Goal: Task Accomplishment & Management: Manage account settings

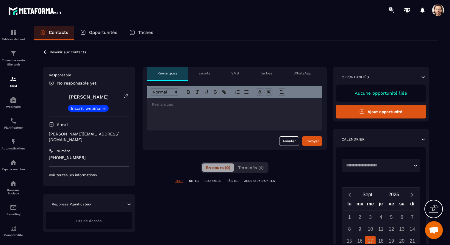
scroll to position [6, 0]
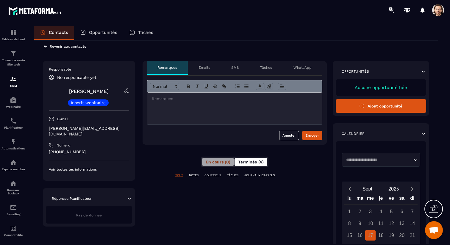
click at [247, 158] on button "Terminés (4)" at bounding box center [251, 162] width 33 height 8
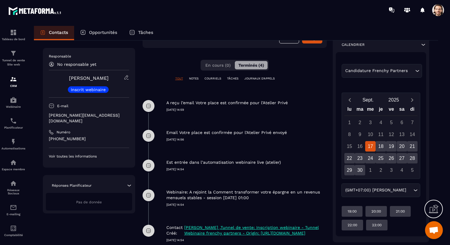
scroll to position [0, 0]
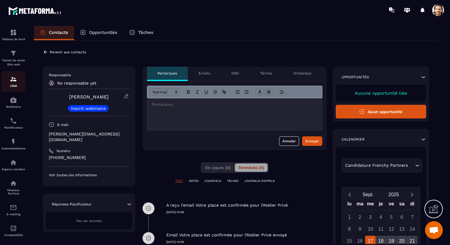
click at [13, 81] on img at bounding box center [13, 79] width 7 height 7
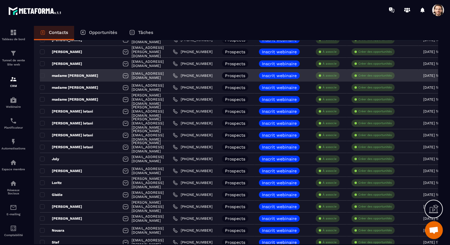
scroll to position [247, 0]
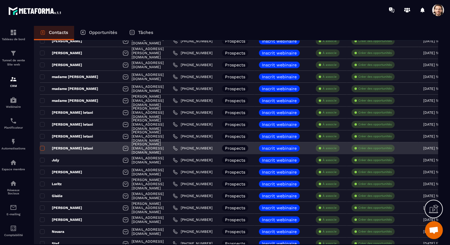
click at [43, 150] on span at bounding box center [42, 148] width 5 height 5
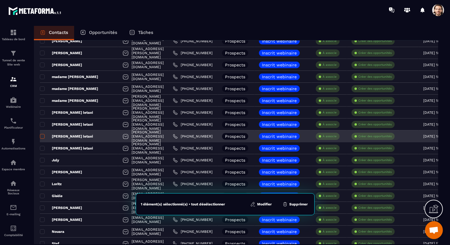
click at [41, 137] on span at bounding box center [42, 136] width 5 height 5
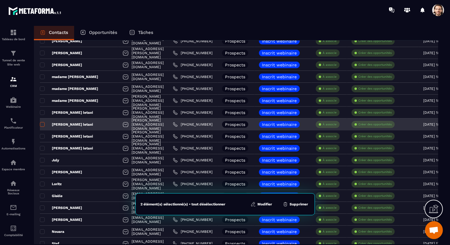
click at [42, 125] on span at bounding box center [42, 124] width 5 height 5
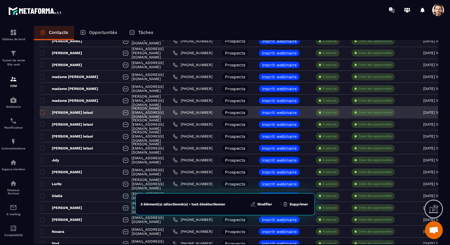
click at [43, 114] on span at bounding box center [42, 112] width 5 height 5
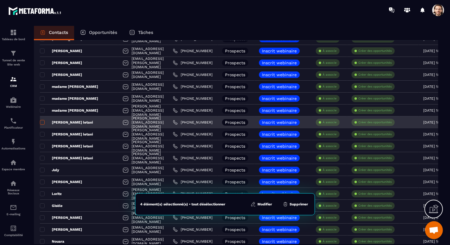
scroll to position [235, 0]
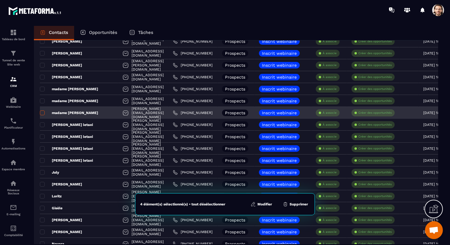
click at [43, 114] on span at bounding box center [42, 112] width 5 height 5
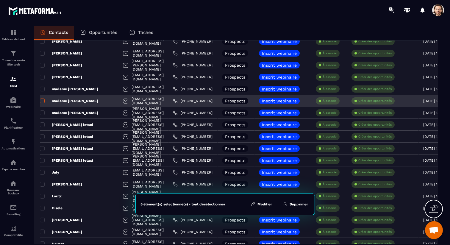
click at [43, 102] on span at bounding box center [42, 101] width 5 height 5
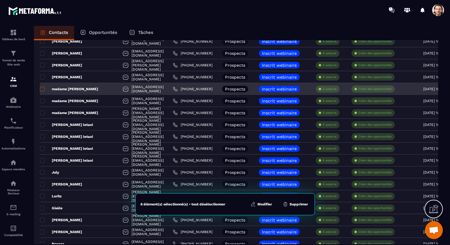
click at [43, 89] on span at bounding box center [42, 89] width 5 height 5
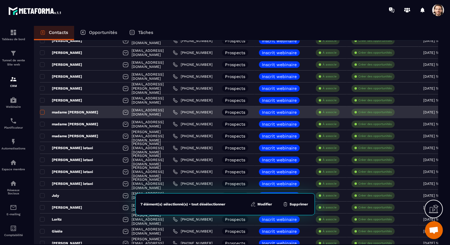
scroll to position [209, 0]
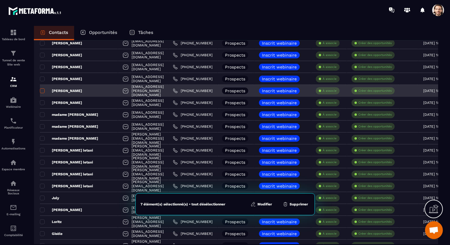
click at [43, 90] on span at bounding box center [42, 90] width 5 height 5
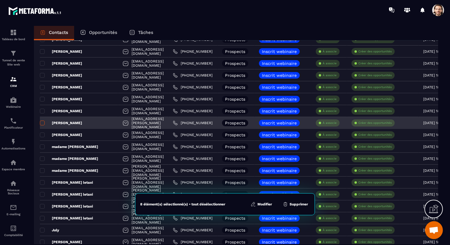
scroll to position [175, 0]
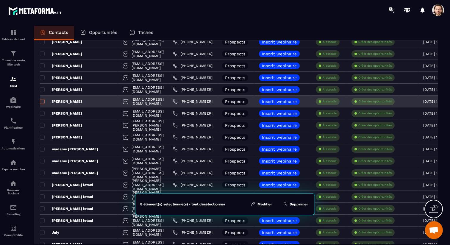
click at [42, 100] on span at bounding box center [42, 101] width 5 height 5
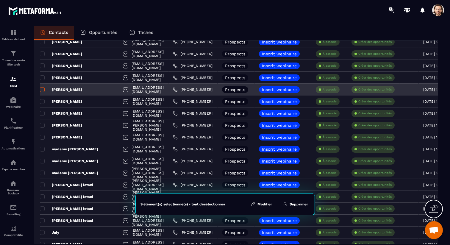
click at [41, 90] on span at bounding box center [42, 89] width 5 height 5
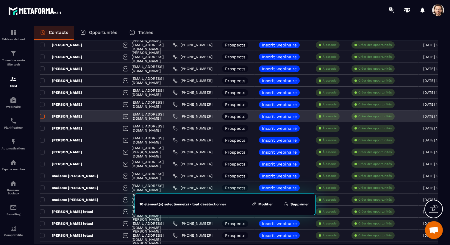
scroll to position [146, 0]
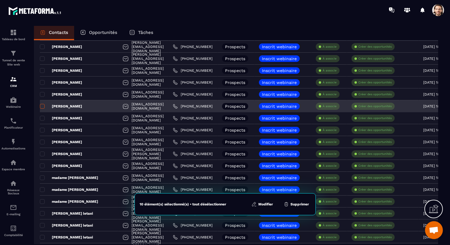
click at [42, 107] on span at bounding box center [42, 106] width 5 height 5
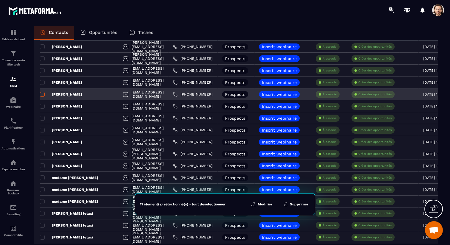
click at [42, 96] on span at bounding box center [42, 94] width 5 height 5
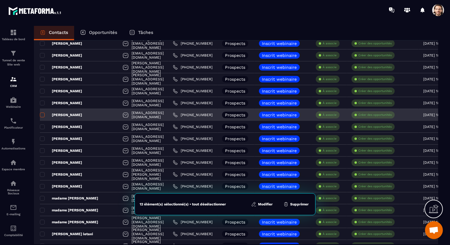
scroll to position [125, 0]
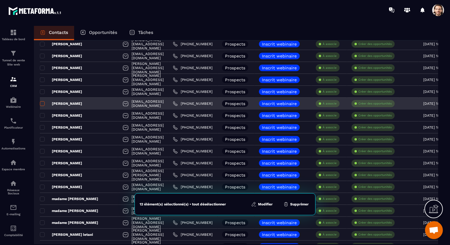
click at [43, 103] on span at bounding box center [42, 103] width 5 height 5
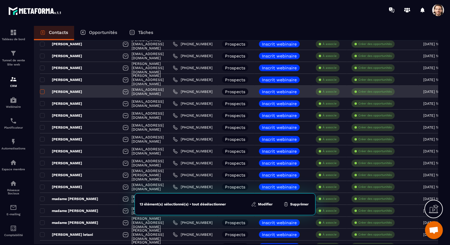
click at [43, 93] on span at bounding box center [42, 91] width 5 height 5
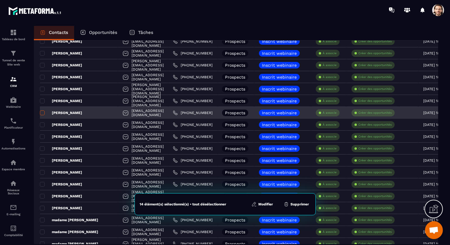
scroll to position [102, 0]
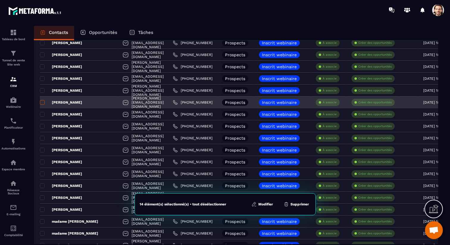
click at [43, 102] on span at bounding box center [42, 102] width 5 height 5
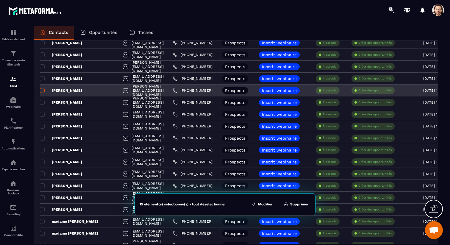
click at [43, 93] on label at bounding box center [42, 92] width 4 height 4
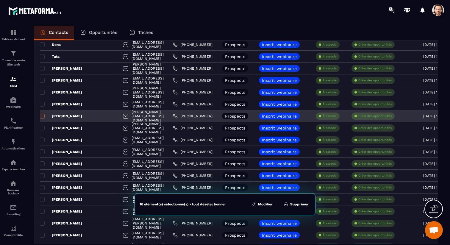
scroll to position [73, 0]
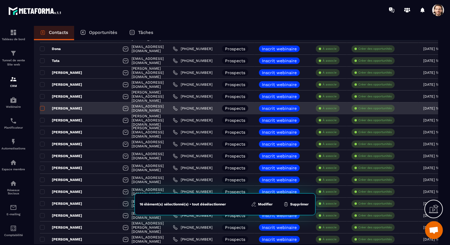
click at [43, 107] on span at bounding box center [42, 108] width 5 height 5
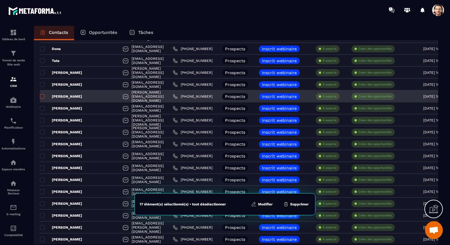
click at [42, 95] on span at bounding box center [42, 96] width 5 height 5
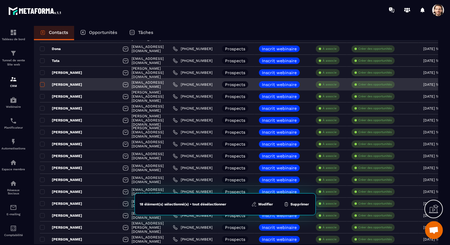
click at [42, 85] on span at bounding box center [42, 84] width 5 height 5
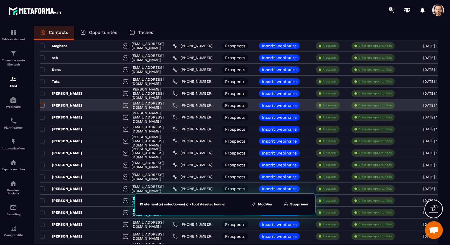
scroll to position [51, 0]
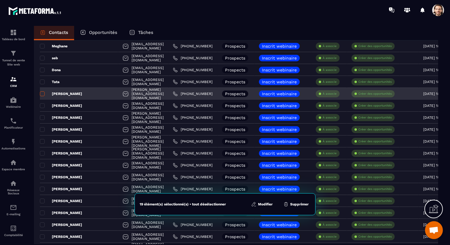
click at [42, 94] on span at bounding box center [42, 93] width 5 height 5
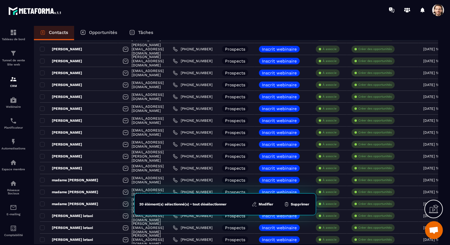
scroll to position [144, 0]
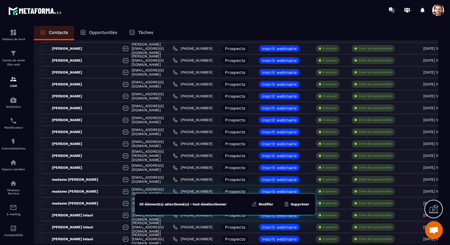
click at [302, 204] on button "Supprimer" at bounding box center [296, 204] width 29 height 6
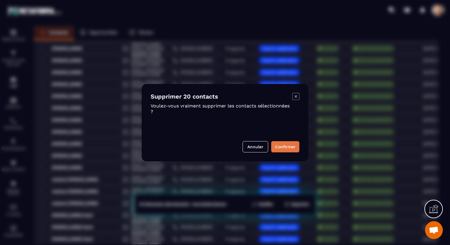
click at [285, 146] on button "Confirmer" at bounding box center [285, 146] width 28 height 11
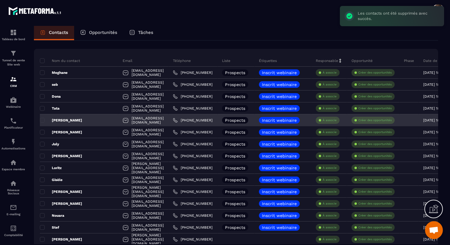
scroll to position [0, 0]
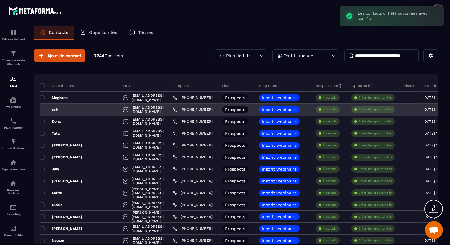
click at [57, 109] on p "seb" at bounding box center [49, 109] width 18 height 5
